Goal: Information Seeking & Learning: Learn about a topic

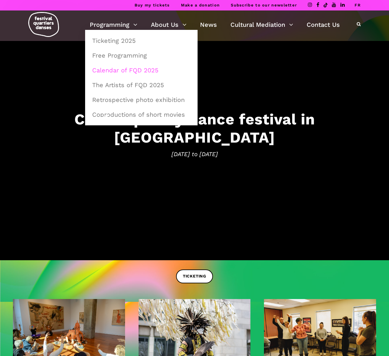
click at [128, 69] on link "Calendar of FQD 2025" at bounding box center [142, 70] width 106 height 14
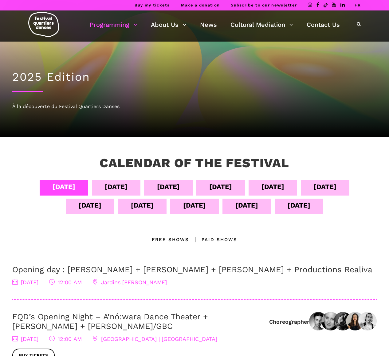
click at [252, 209] on div "Sept 13" at bounding box center [247, 205] width 23 height 11
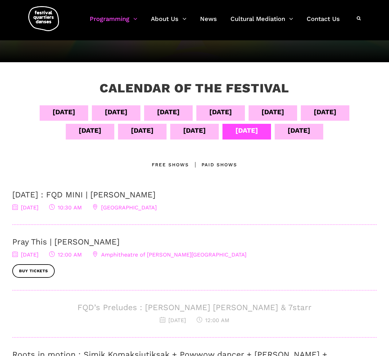
scroll to position [73, 0]
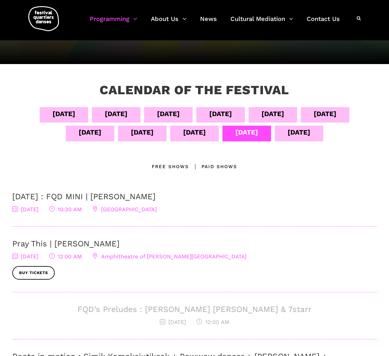
click at [221, 163] on div "Paid shows" at bounding box center [213, 166] width 48 height 7
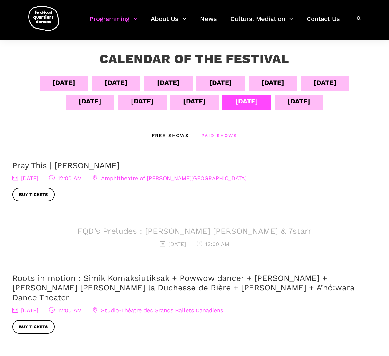
scroll to position [164, 0]
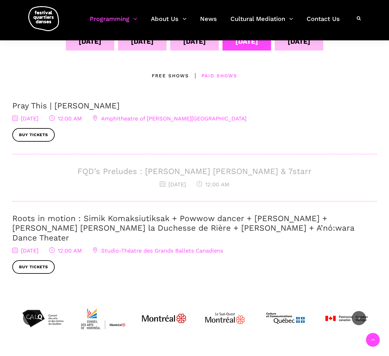
click at [210, 215] on link "Roots in motion : Simik Komaksiutiksak + Powwow dancer + Marshall Diabo + Lou L…" at bounding box center [183, 227] width 342 height 28
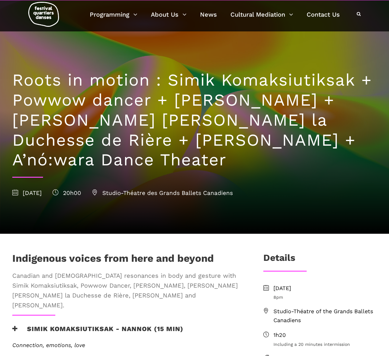
scroll to position [10, 0]
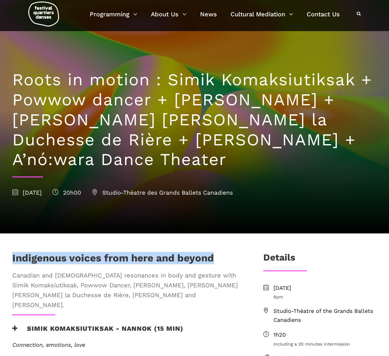
drag, startPoint x: 222, startPoint y: 235, endPoint x: 10, endPoint y: 240, distance: 212.9
click at [10, 252] on div "[DEMOGRAPHIC_DATA] voices from here and beyond Canadian and [DEMOGRAPHIC_DATA] …" at bounding box center [128, 283] width 244 height 62
copy h1 "Indigenous voices from here and beyond"
